Goal: Find specific page/section: Find specific page/section

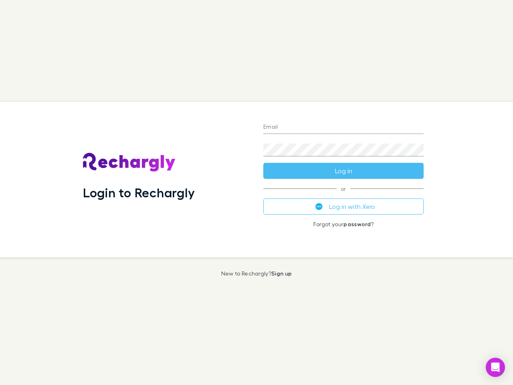
click at [257, 192] on div "Login to Rechargly" at bounding box center [167, 180] width 180 height 156
click at [343, 127] on input "Email" at bounding box center [343, 127] width 160 height 13
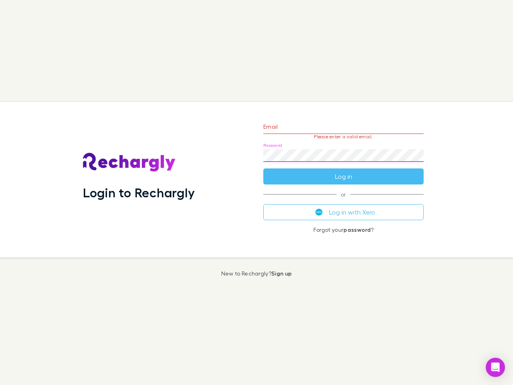
click at [343, 171] on form "Email Please enter a valid email. Password Log in" at bounding box center [343, 150] width 160 height 70
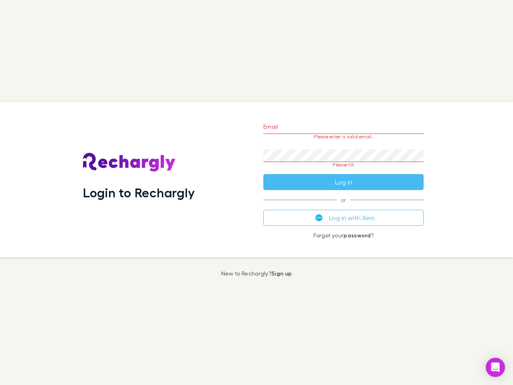
click at [343, 206] on div "Email Please enter a valid email. Password Please fill Log in or Log in with Xe…" at bounding box center [343, 180] width 173 height 156
click at [495, 367] on icon "Open Intercom Messenger" at bounding box center [495, 367] width 8 height 10
